Goal: Task Accomplishment & Management: Manage account settings

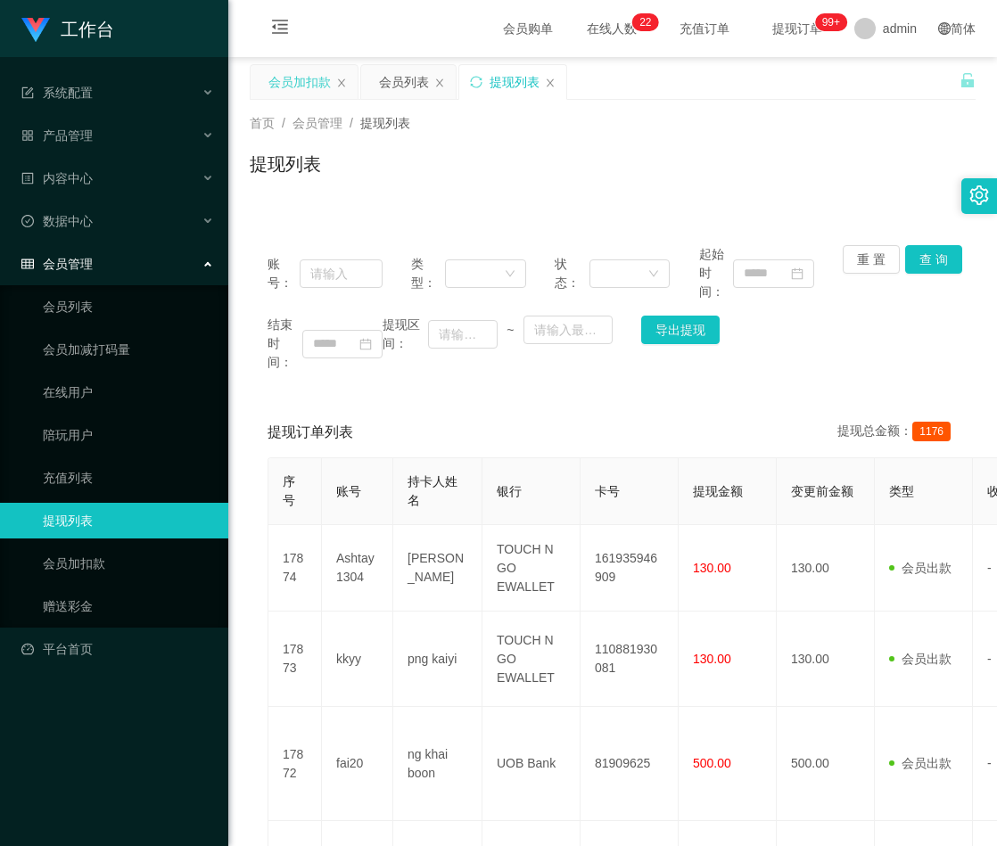
click at [301, 86] on div "会员加扣款" at bounding box center [299, 82] width 62 height 34
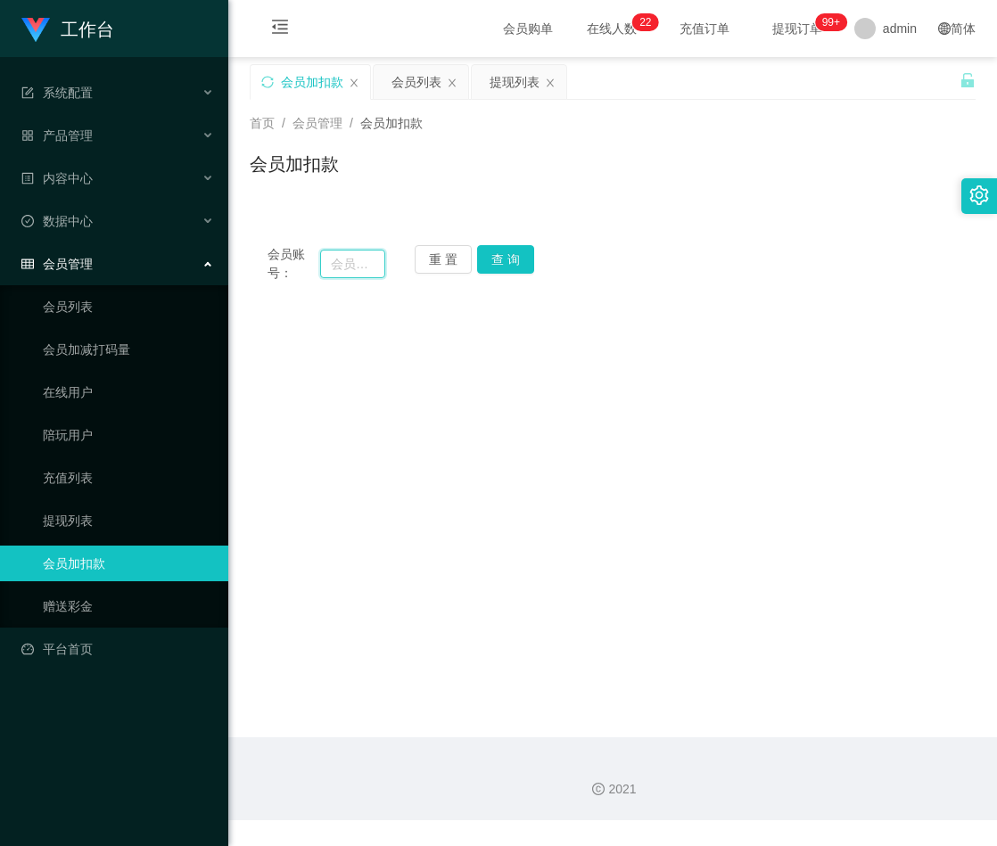
click at [362, 260] on input "text" at bounding box center [352, 264] width 65 height 29
paste input "4336070"
type input "4336070"
click at [514, 248] on button "查 询" at bounding box center [505, 259] width 57 height 29
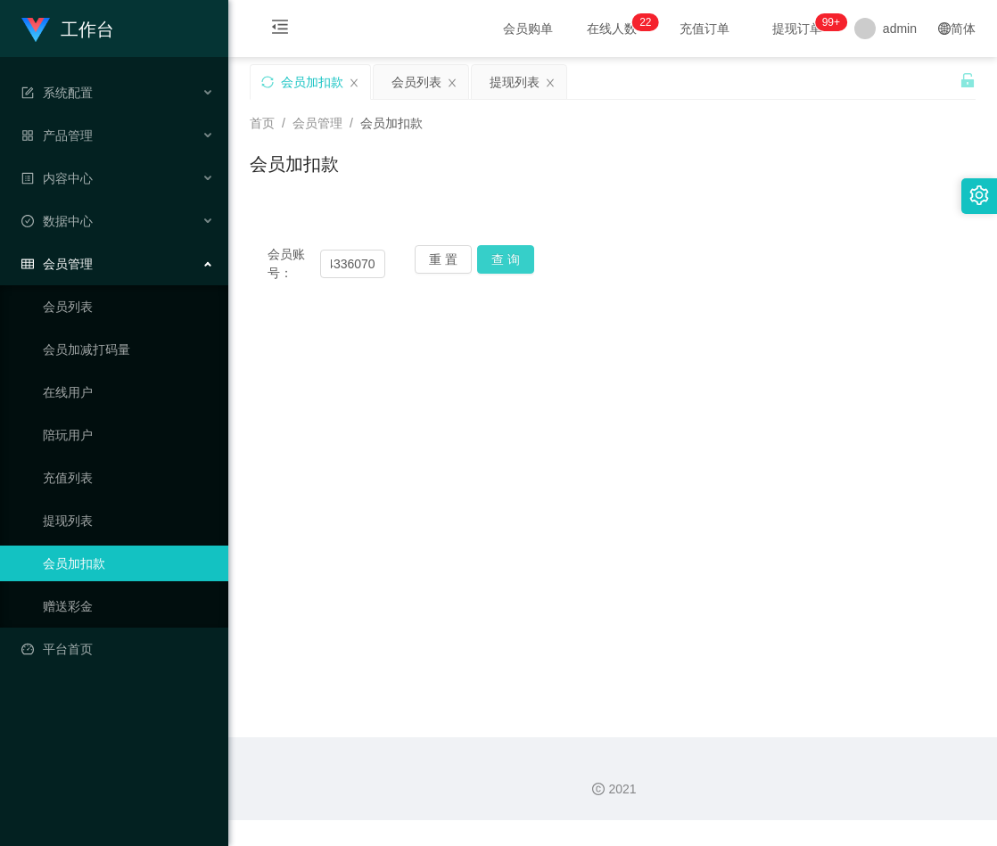
scroll to position [0, 0]
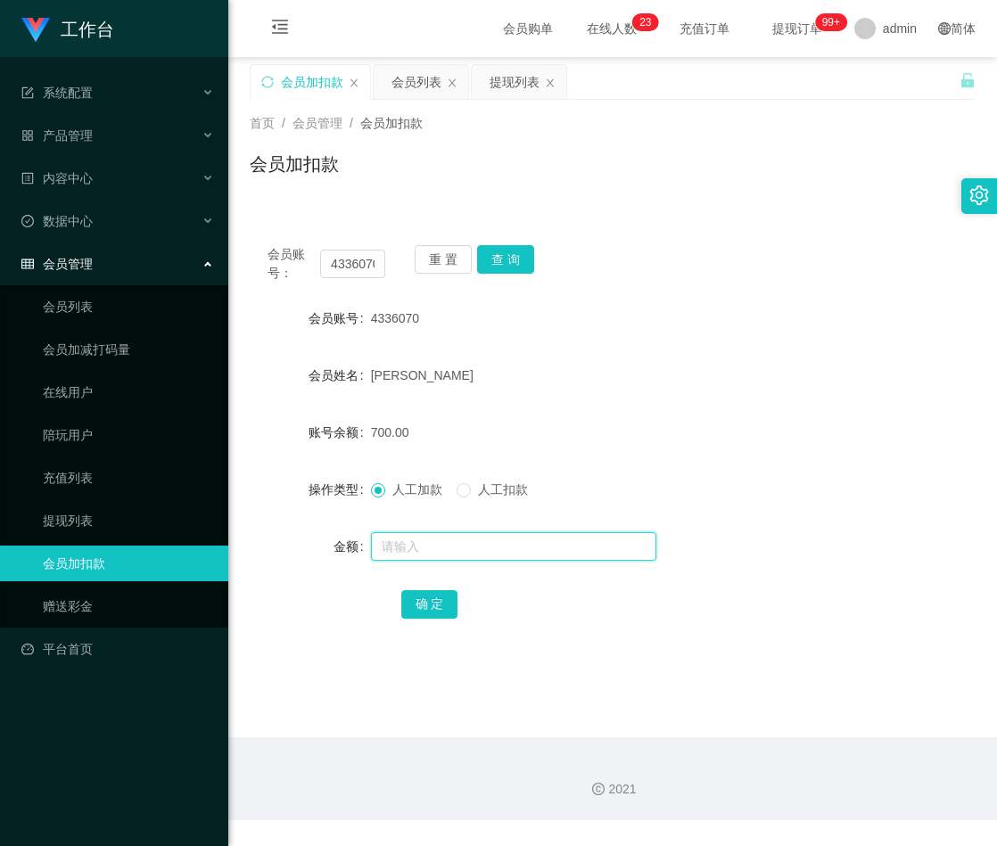
click at [428, 555] on input "text" at bounding box center [513, 546] width 285 height 29
paste input "2000"
type input "2000"
click at [434, 600] on button "确 定" at bounding box center [429, 604] width 57 height 29
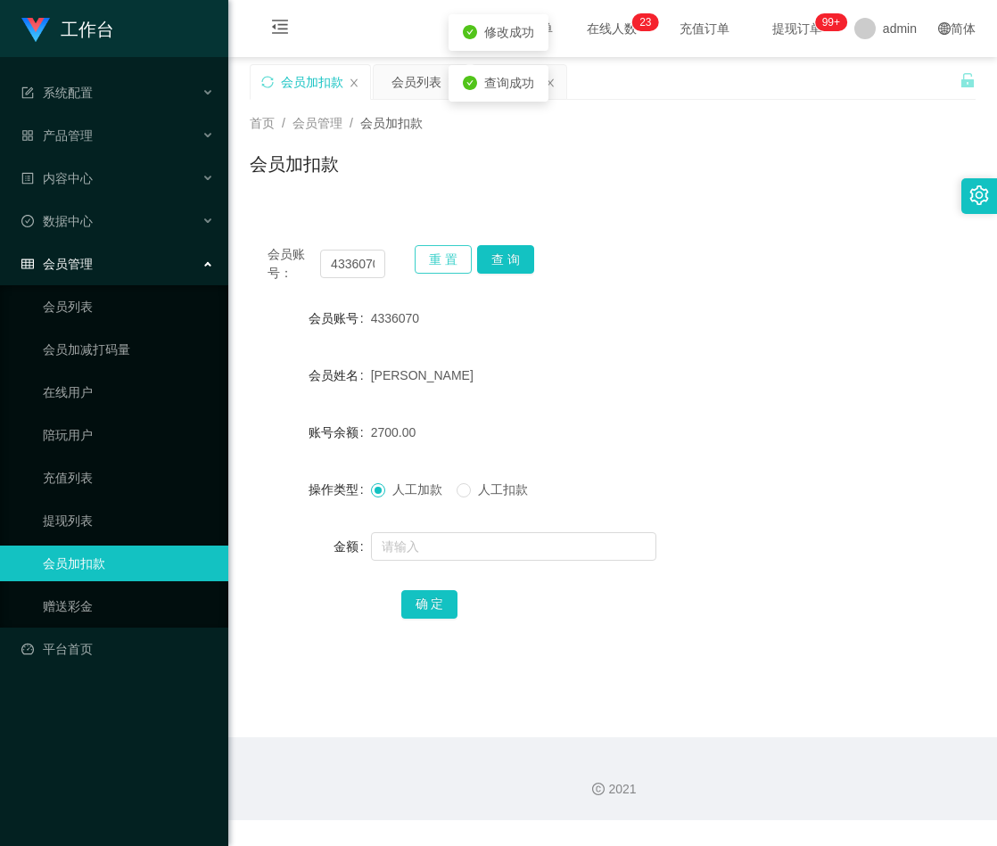
click at [449, 257] on button "重 置" at bounding box center [443, 259] width 57 height 29
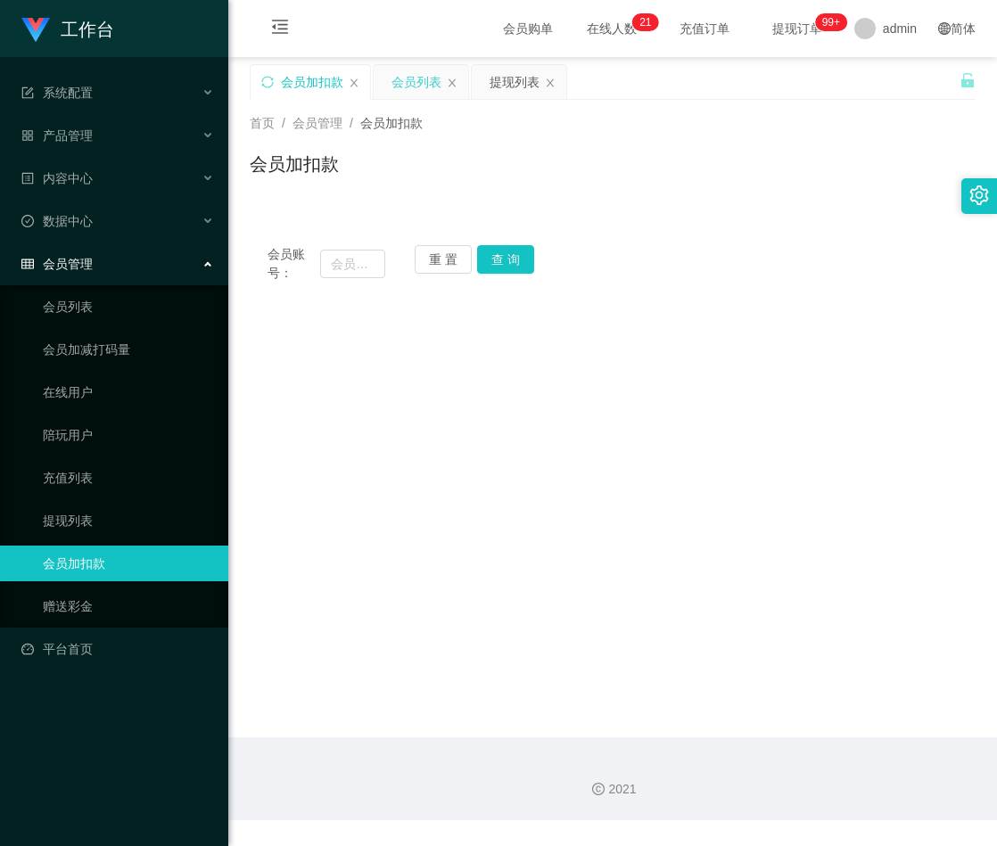
drag, startPoint x: 410, startPoint y: 81, endPoint x: 424, endPoint y: 94, distance: 19.0
click at [410, 81] on div "会员列表" at bounding box center [416, 82] width 50 height 34
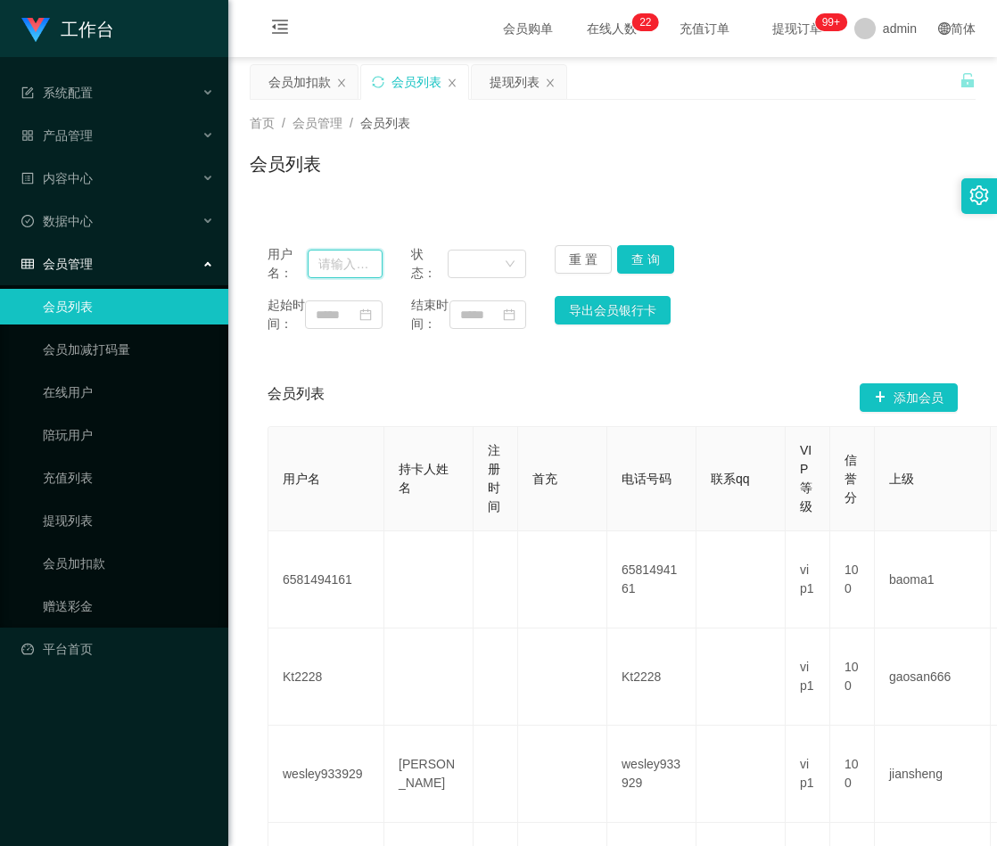
click at [341, 262] on input "text" at bounding box center [345, 264] width 75 height 29
paste input "Guohao123321"
type input "Guohao123321"
click at [636, 264] on button "查 询" at bounding box center [645, 259] width 57 height 29
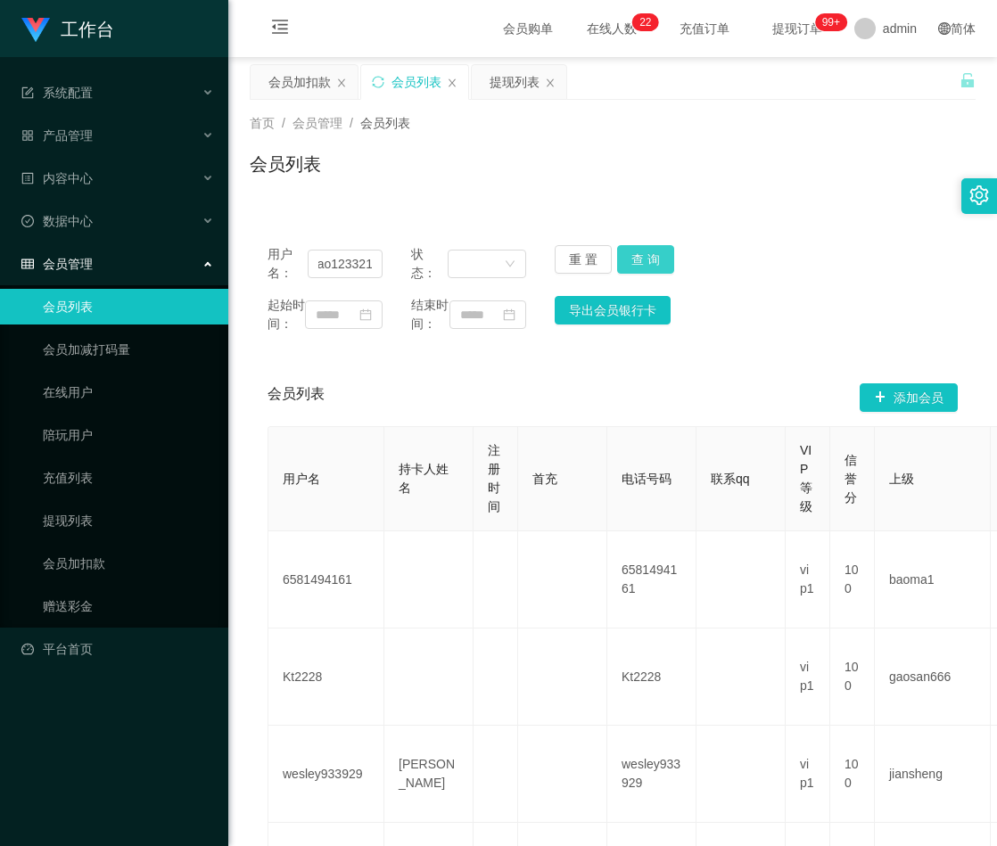
scroll to position [0, 0]
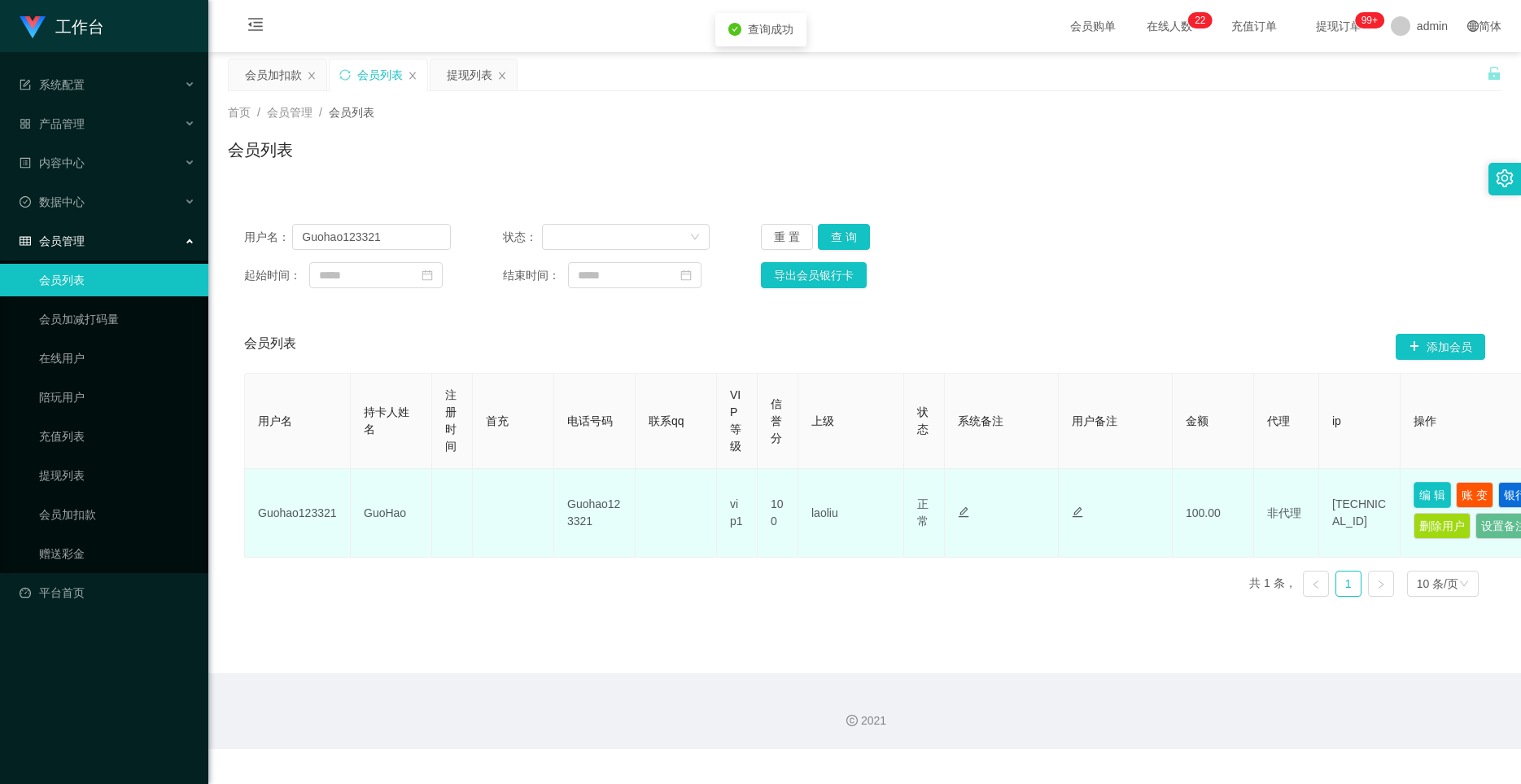
click at [909, 497] on button "编 辑" at bounding box center [1432, 495] width 37 height 26
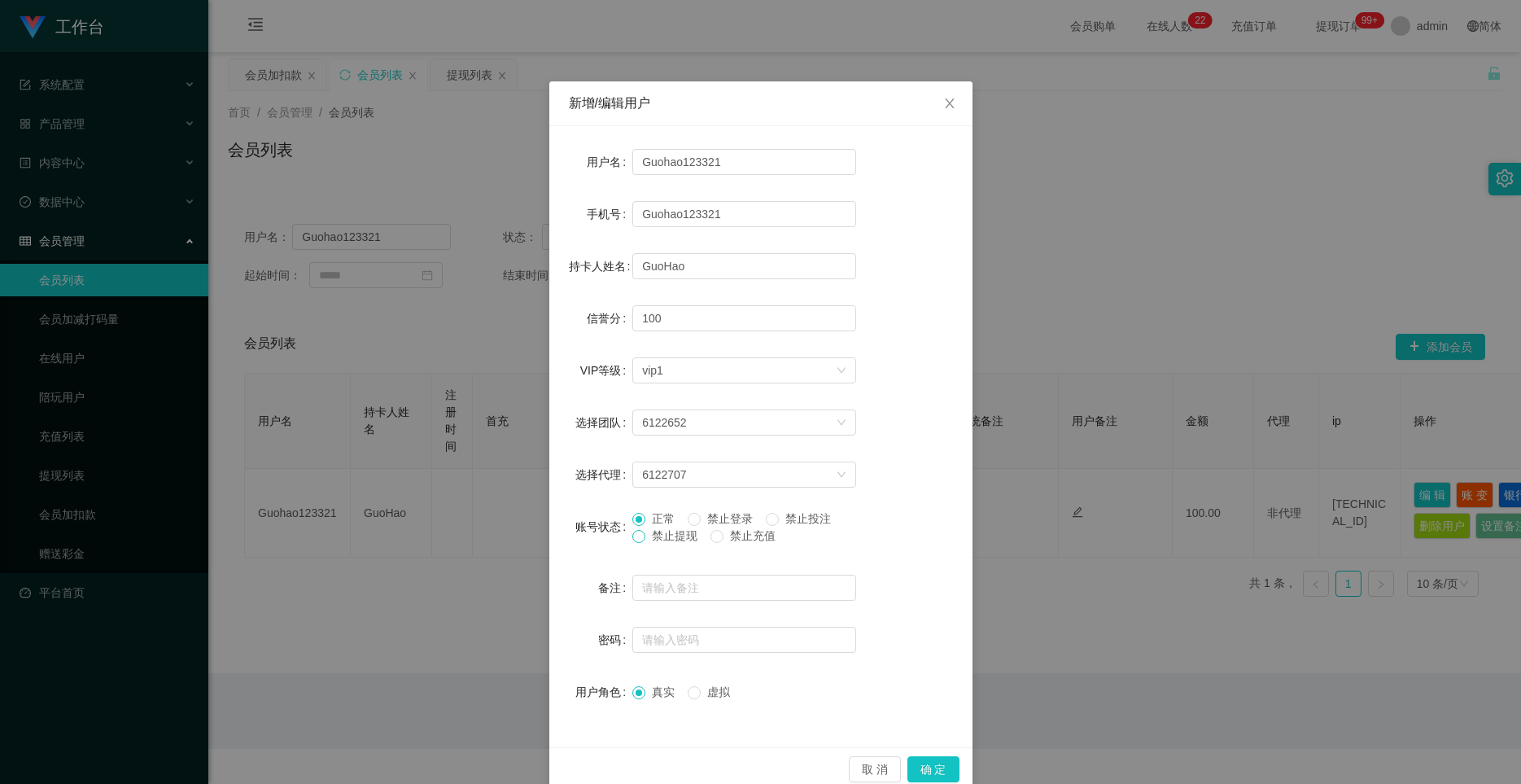
click at [637, 541] on span at bounding box center [639, 536] width 13 height 13
drag, startPoint x: 927, startPoint y: 764, endPoint x: 922, endPoint y: 772, distance: 9.4
click at [909, 766] on button "确 定" at bounding box center [933, 768] width 52 height 26
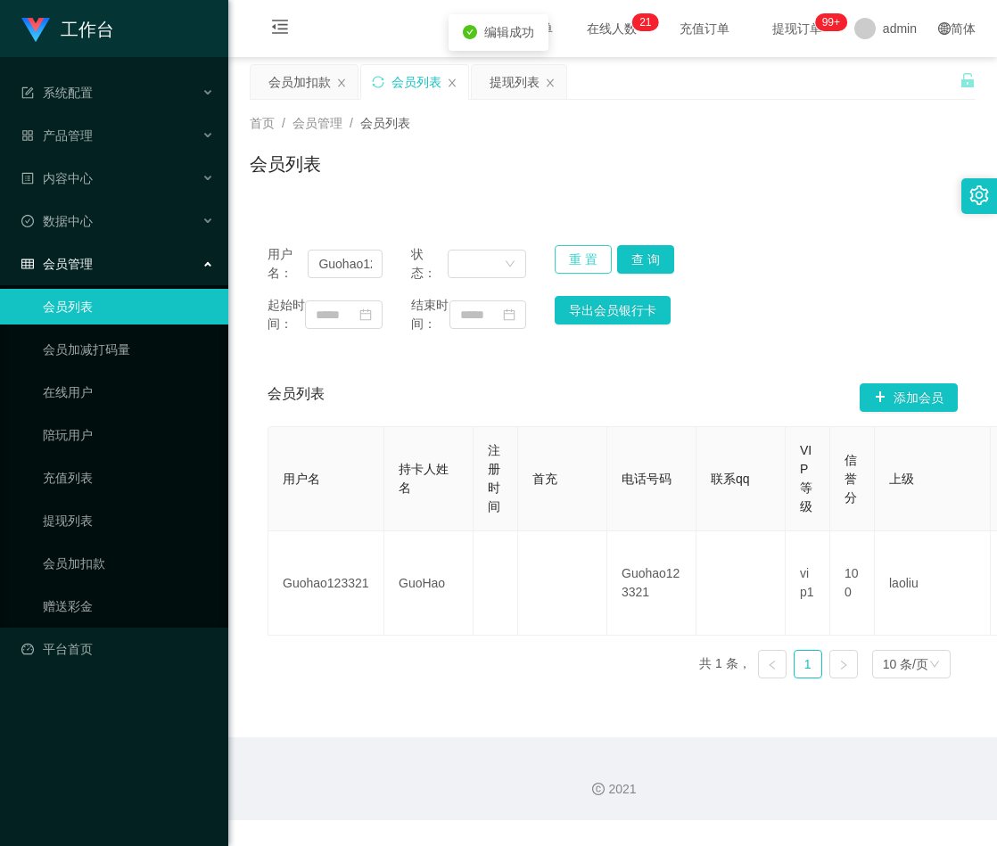
click at [562, 254] on button "重 置" at bounding box center [583, 259] width 57 height 29
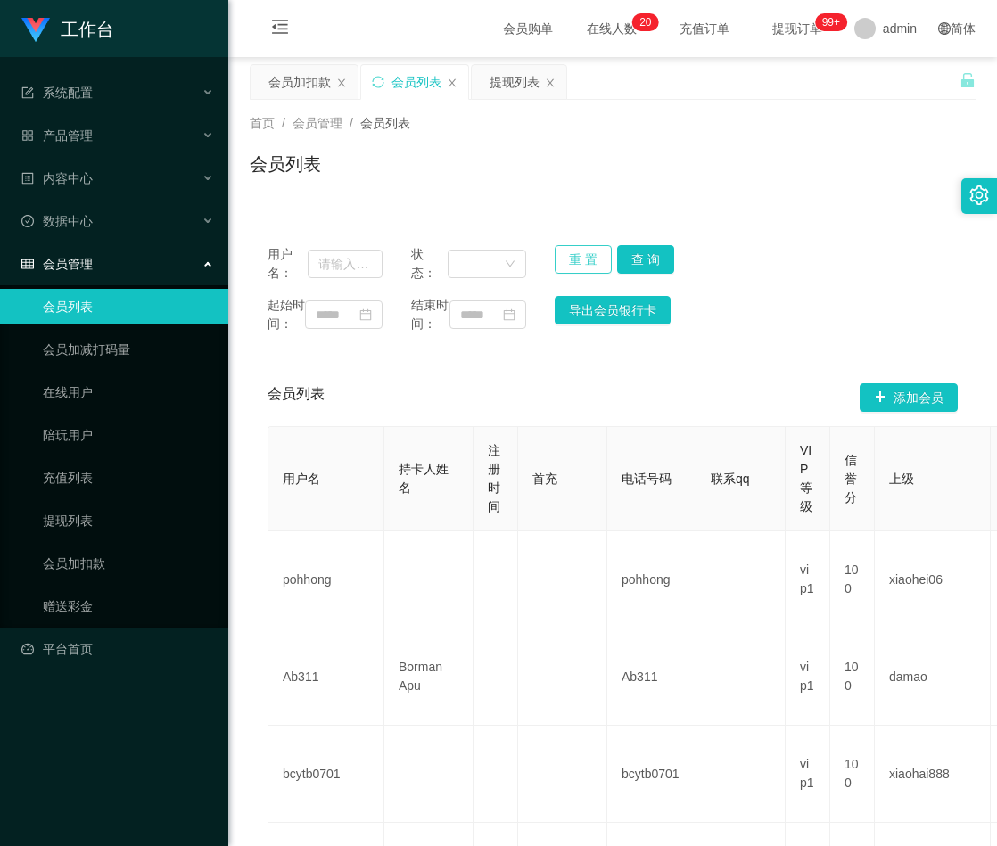
click at [583, 252] on button "重 置" at bounding box center [583, 259] width 57 height 29
